Goal: Obtain resource: Download file/media

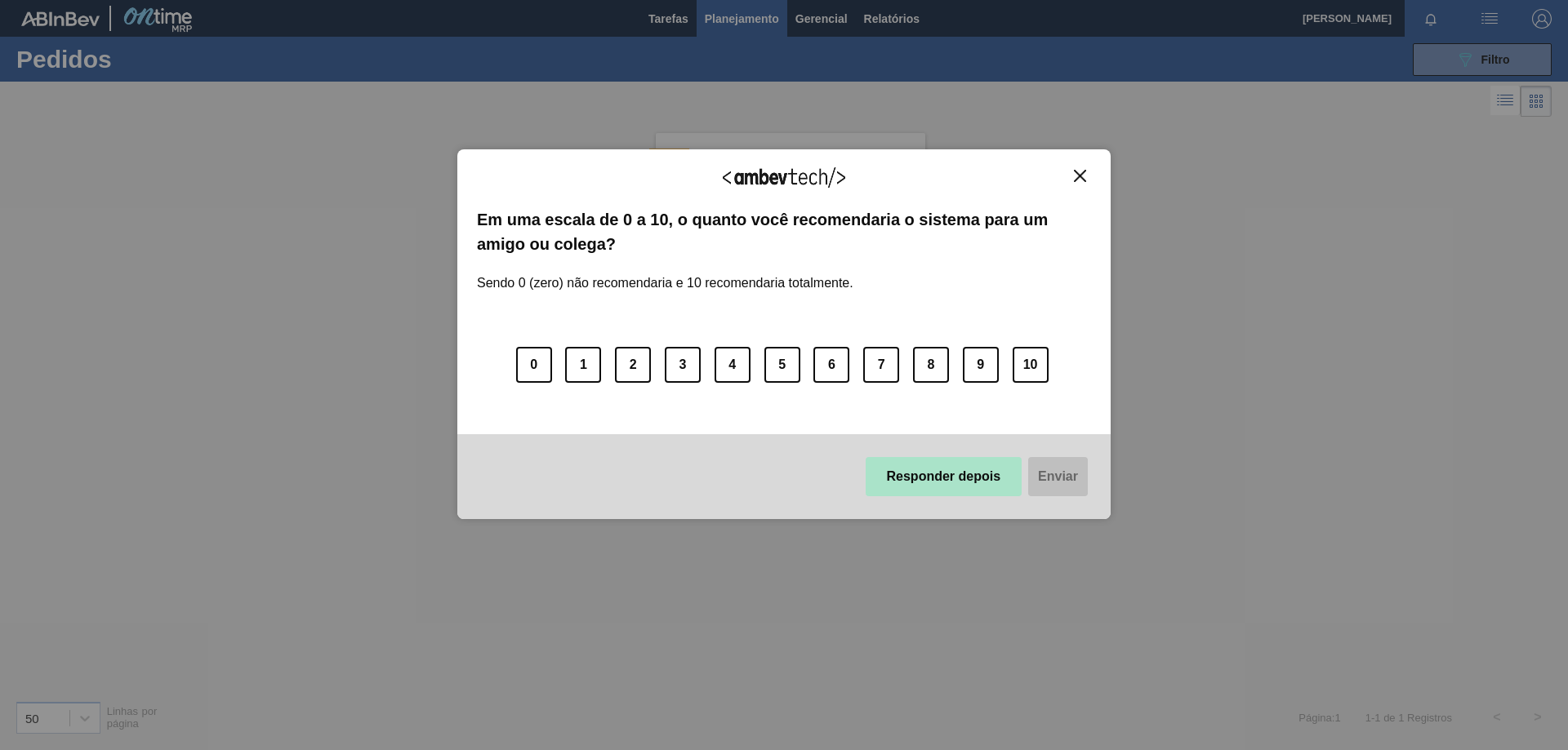
click at [941, 480] on button "Responder depois" at bounding box center [943, 476] width 156 height 39
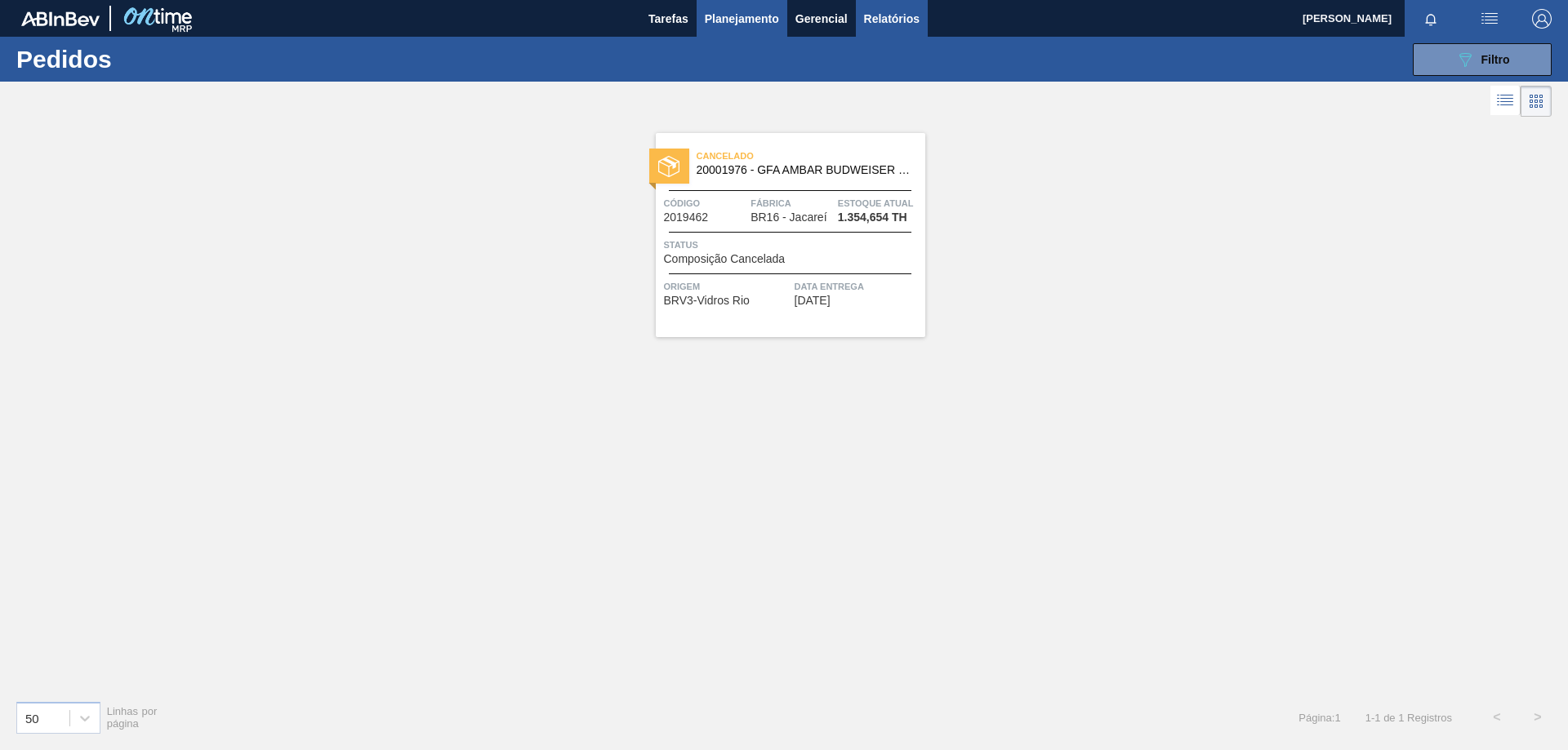
click at [875, 24] on span "Relatórios" at bounding box center [891, 19] width 55 height 20
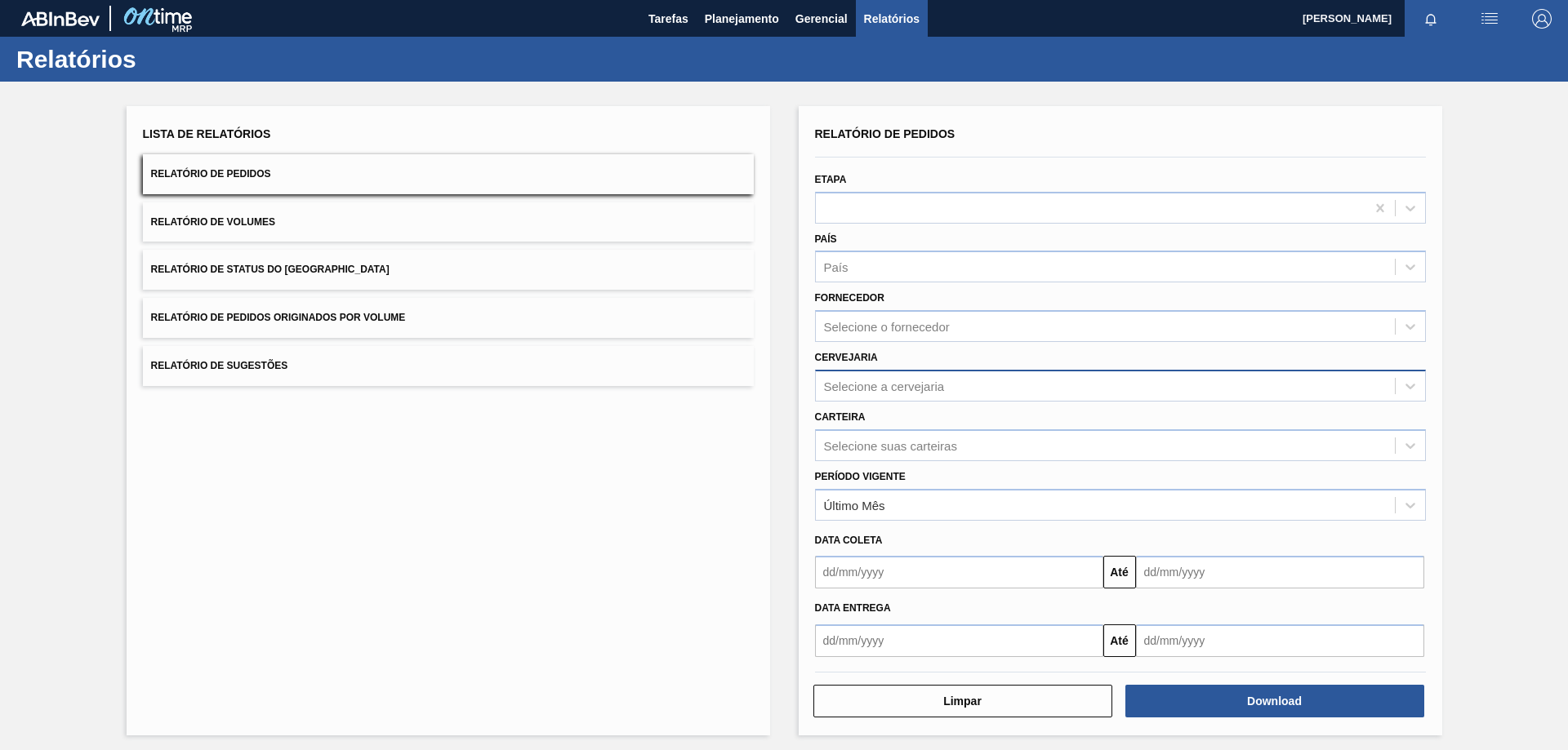
click at [873, 380] on div "Selecione a cervejaria" at bounding box center [885, 385] width 121 height 14
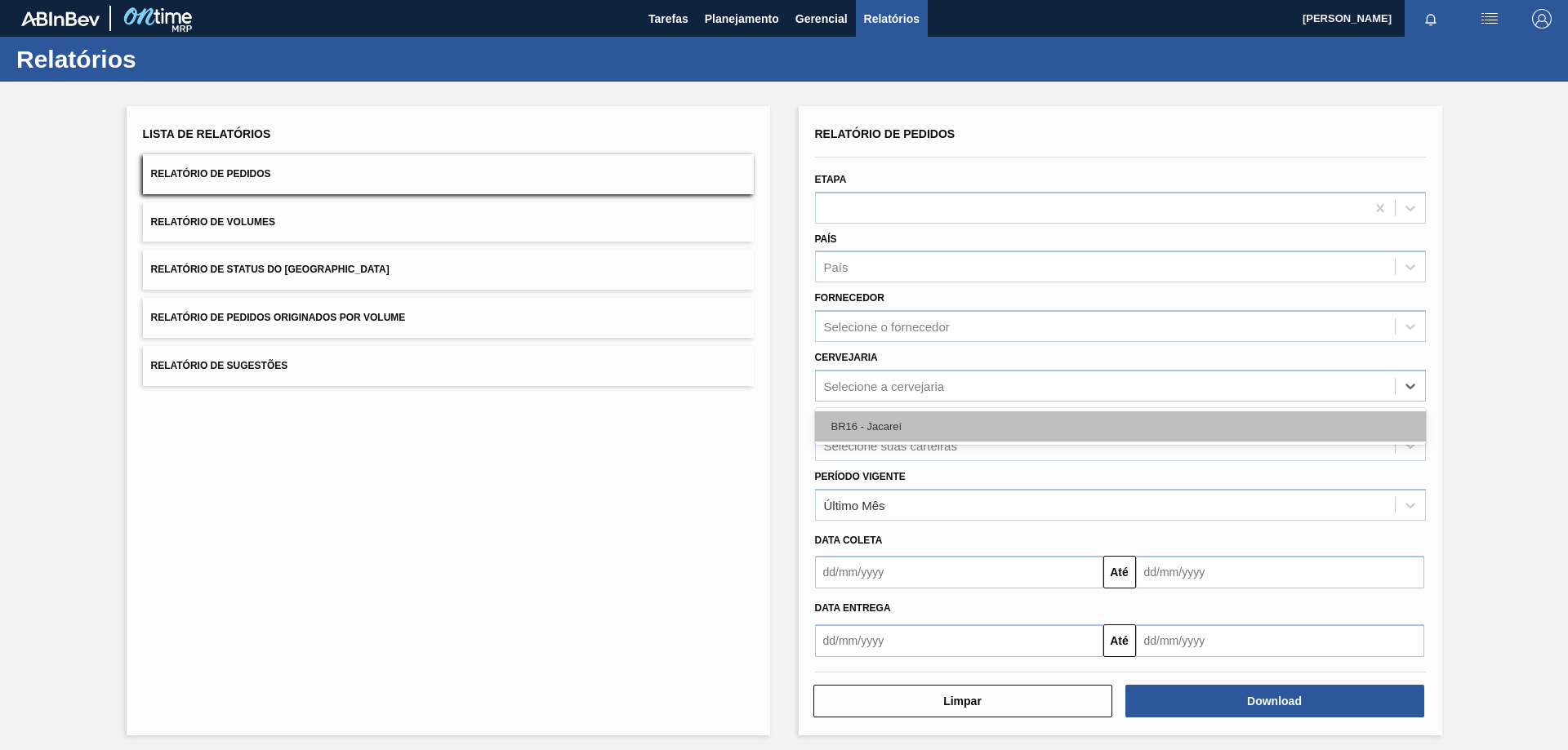
click at [846, 422] on div "BR16 - Jacareí" at bounding box center [1120, 426] width 611 height 31
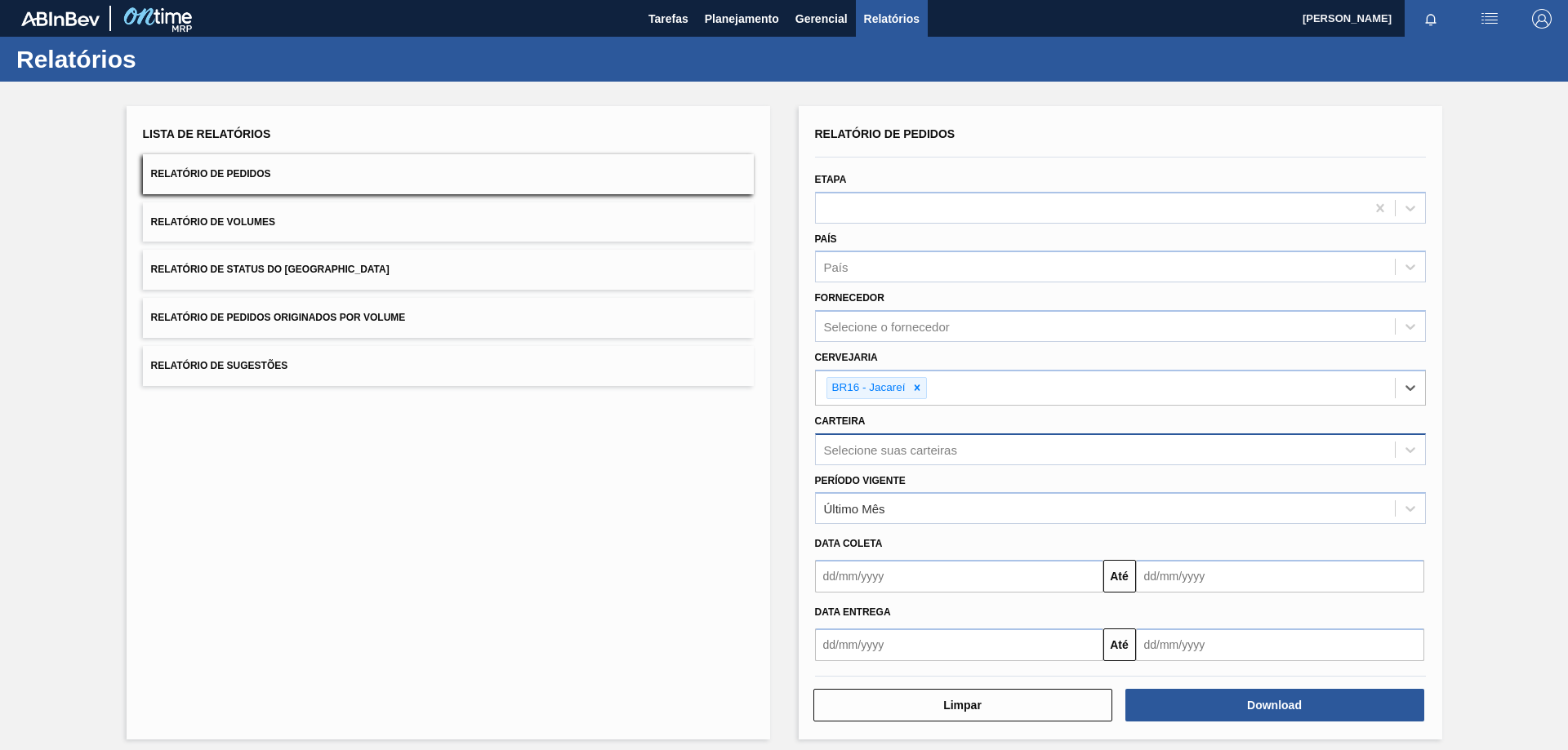
click at [880, 447] on div "Selecione suas carteiras" at bounding box center [890, 449] width 133 height 14
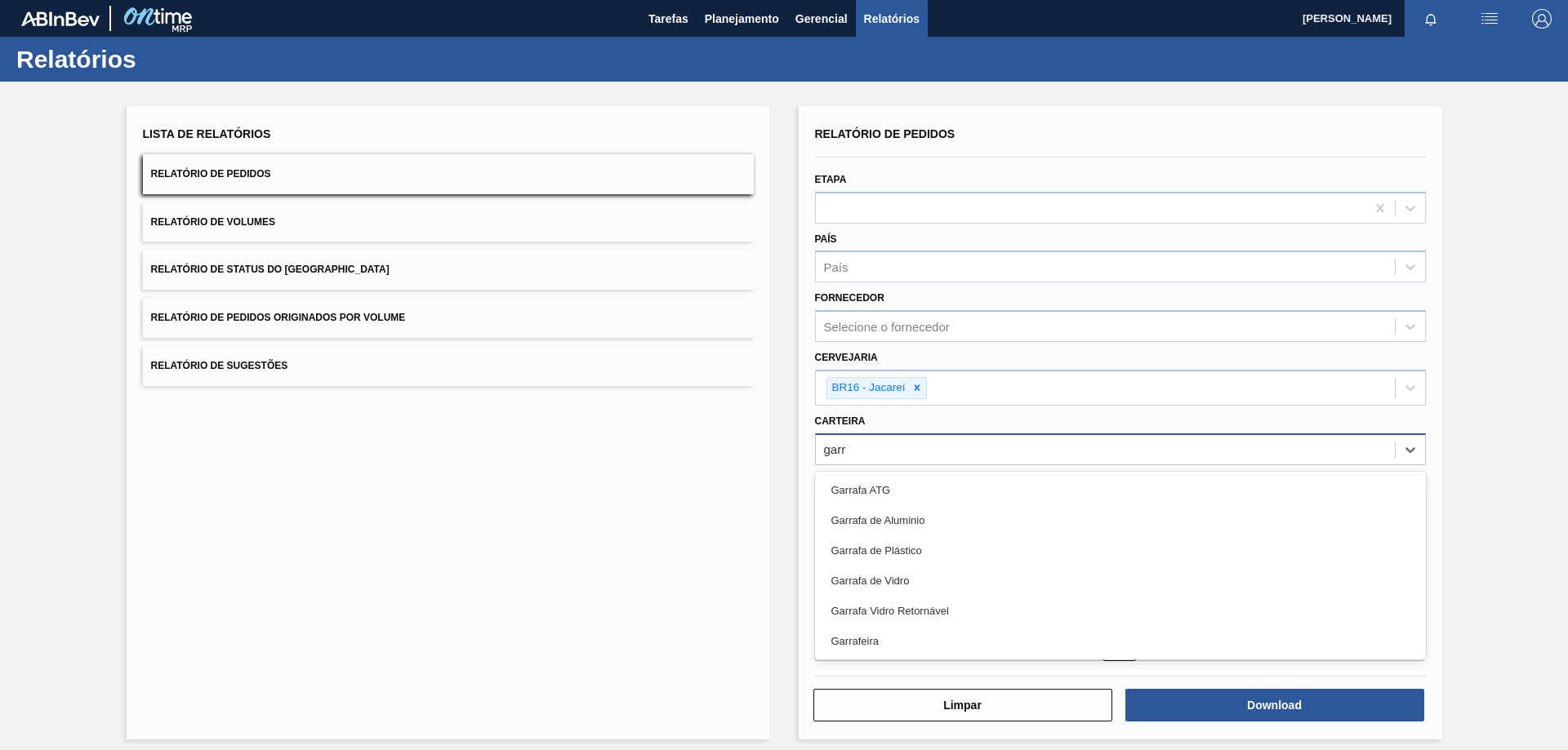
type input "garra"
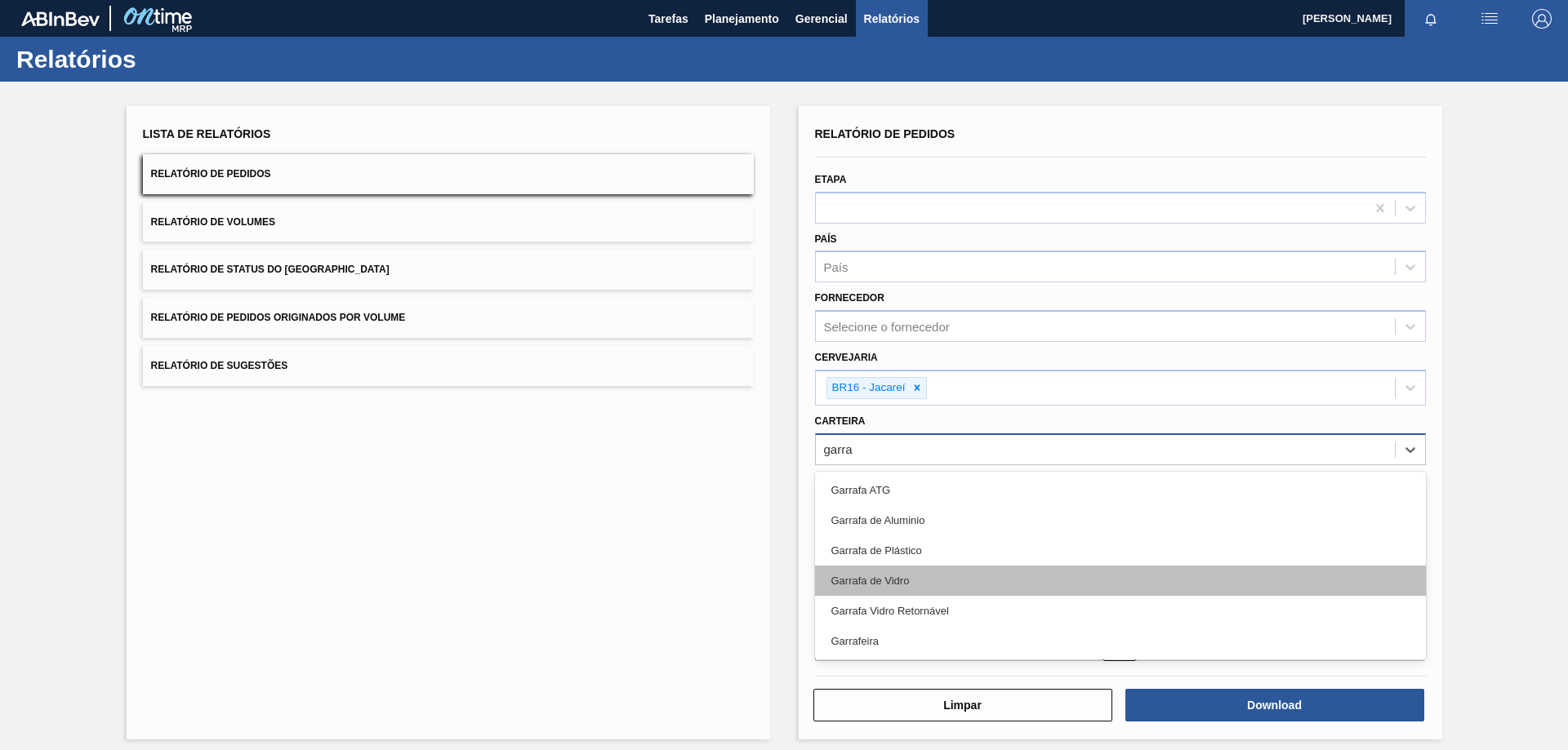
click at [877, 580] on div "Garrafa de Vidro" at bounding box center [1120, 580] width 611 height 31
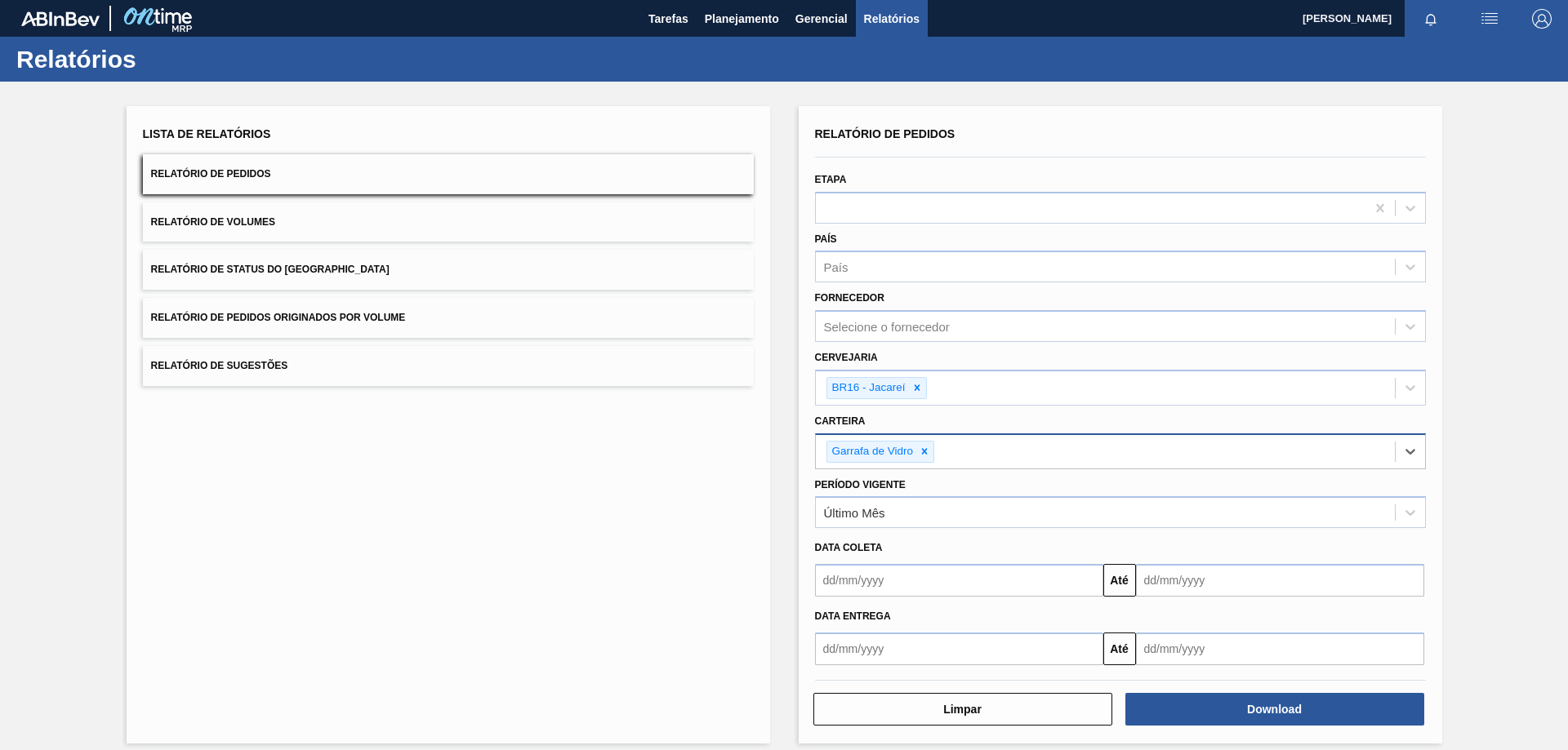
click at [877, 580] on input "text" at bounding box center [959, 580] width 288 height 32
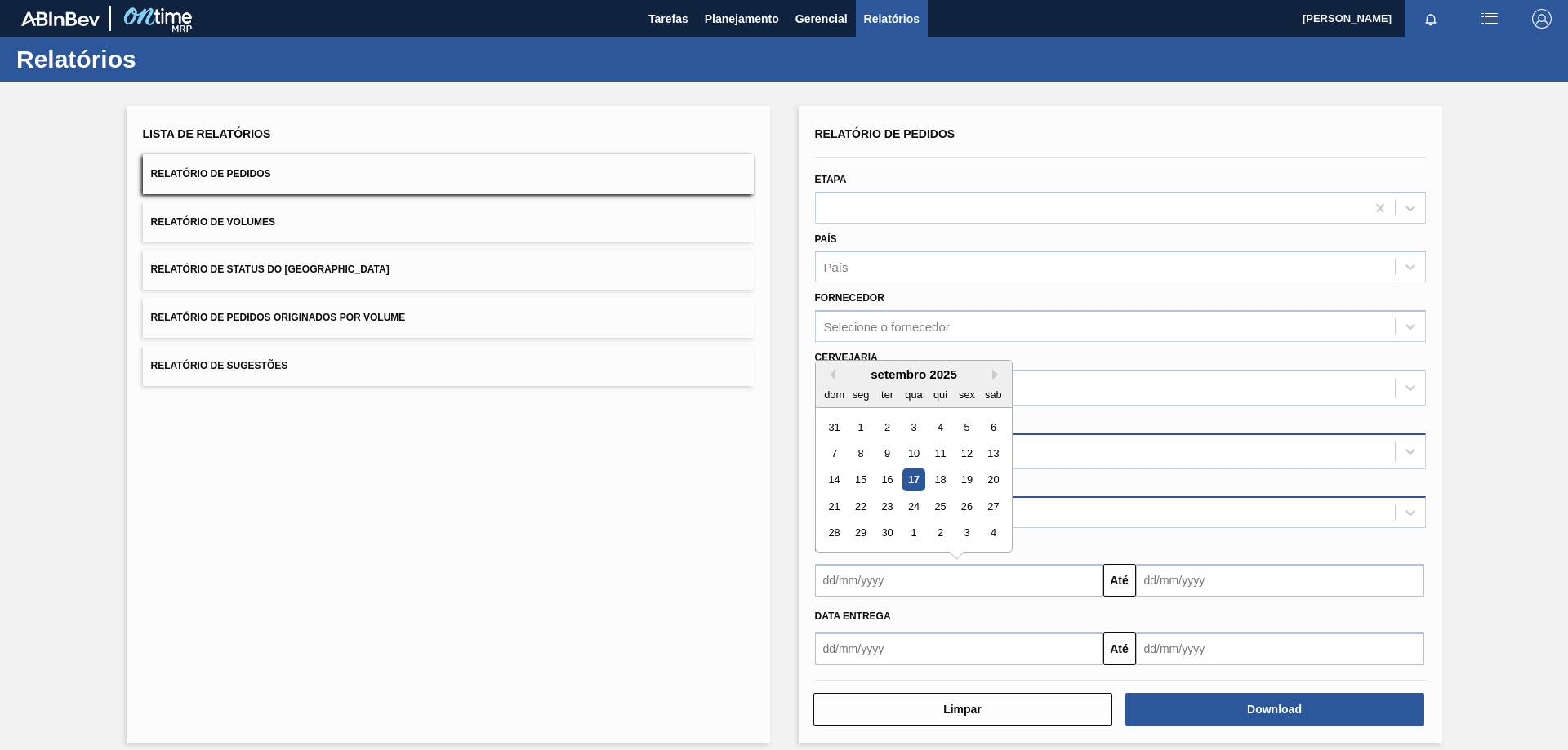
drag, startPoint x: 913, startPoint y: 477, endPoint x: 996, endPoint y: 500, distance: 86.1
click at [913, 477] on div "17" at bounding box center [913, 480] width 22 height 22
type input "[DATE]"
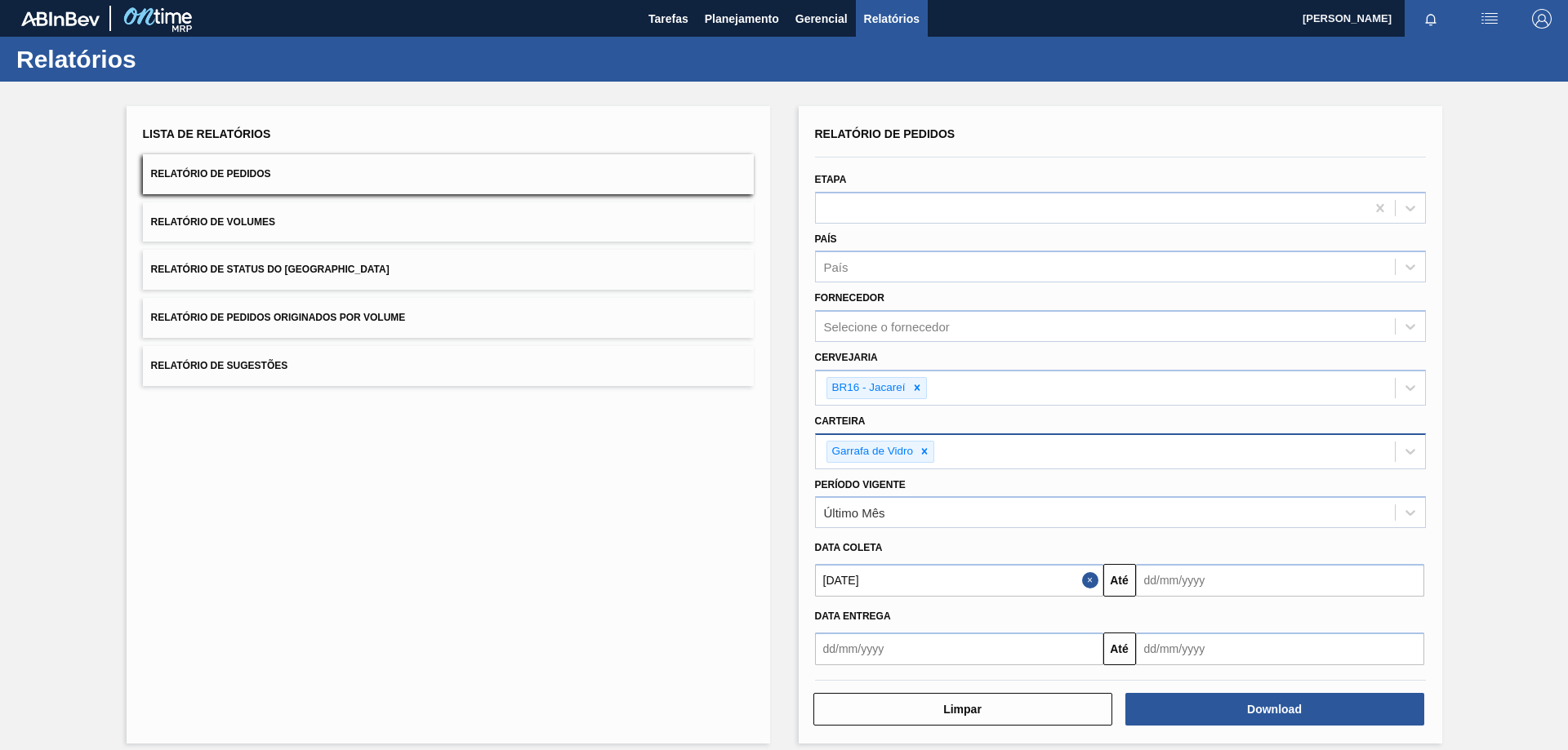
click at [1189, 587] on input "text" at bounding box center [1280, 580] width 288 height 32
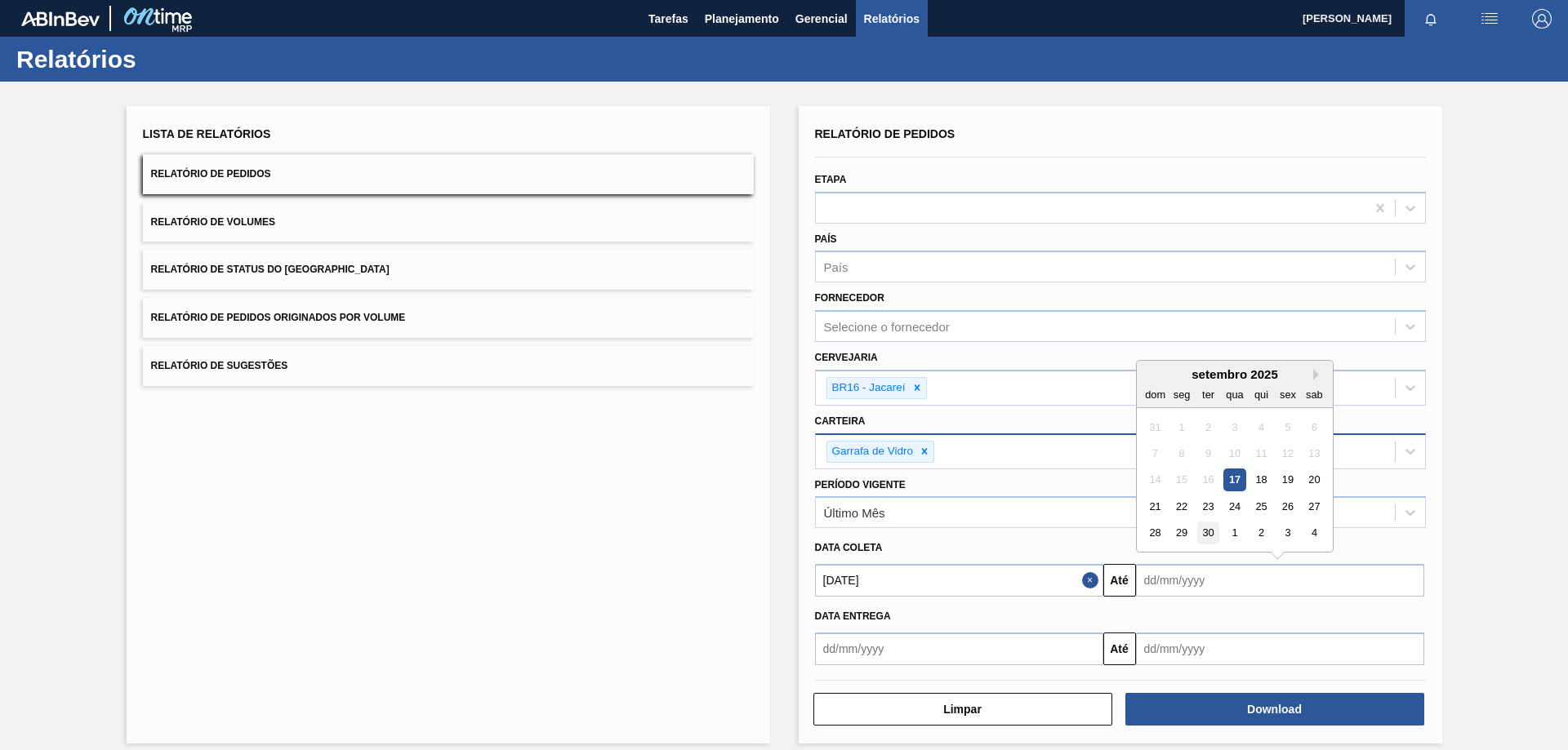
click at [1205, 533] on div "30" at bounding box center [1207, 533] width 22 height 22
type input "[DATE]"
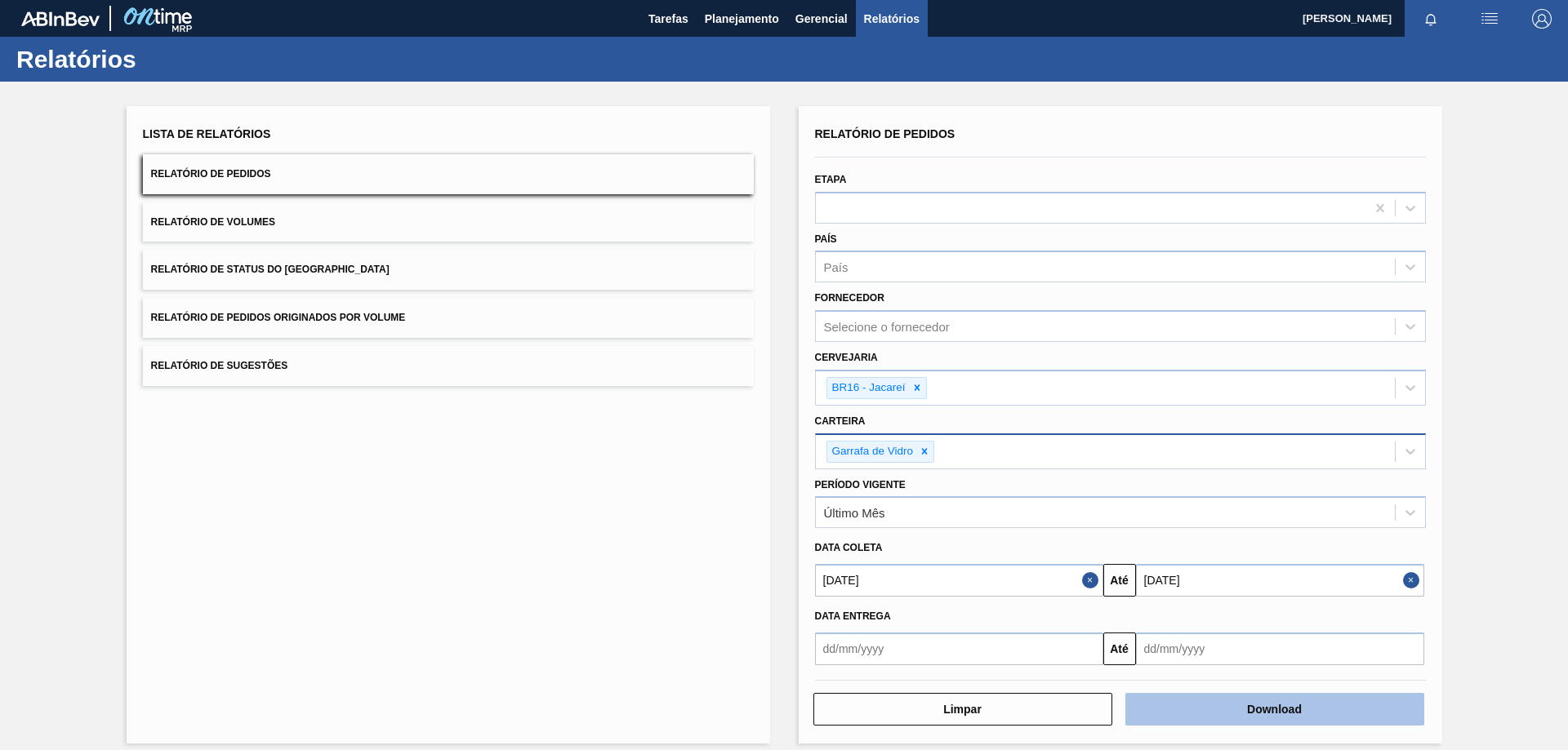
click at [1239, 708] on button "Download" at bounding box center [1274, 709] width 299 height 32
